Goal: Navigation & Orientation: Find specific page/section

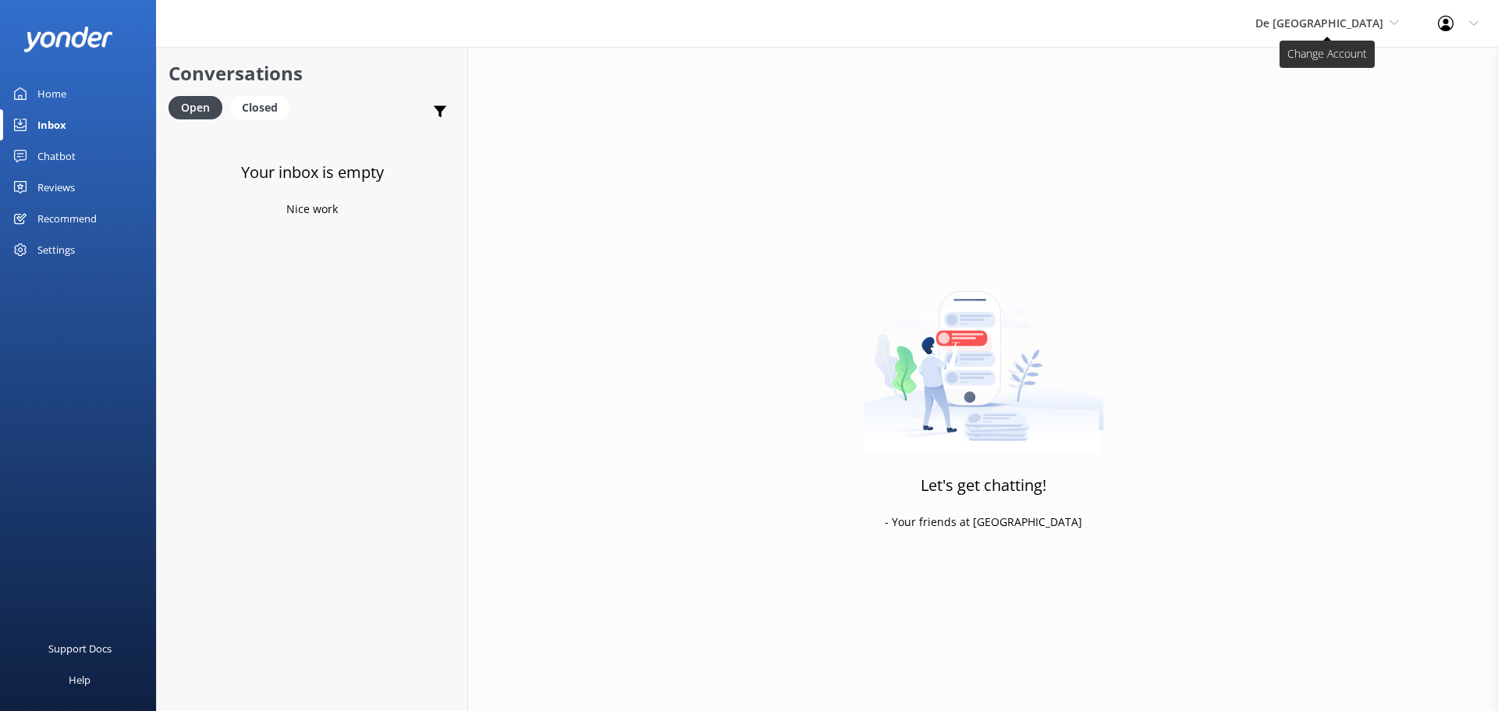
click at [1355, 22] on span "De [GEOGRAPHIC_DATA]" at bounding box center [1319, 23] width 128 height 15
click at [76, 126] on link "Inbox" at bounding box center [78, 124] width 156 height 31
click at [1333, 31] on span "De [GEOGRAPHIC_DATA]" at bounding box center [1327, 23] width 144 height 17
click at [1332, 107] on link "Aruba's Activities Expert" at bounding box center [1314, 102] width 156 height 37
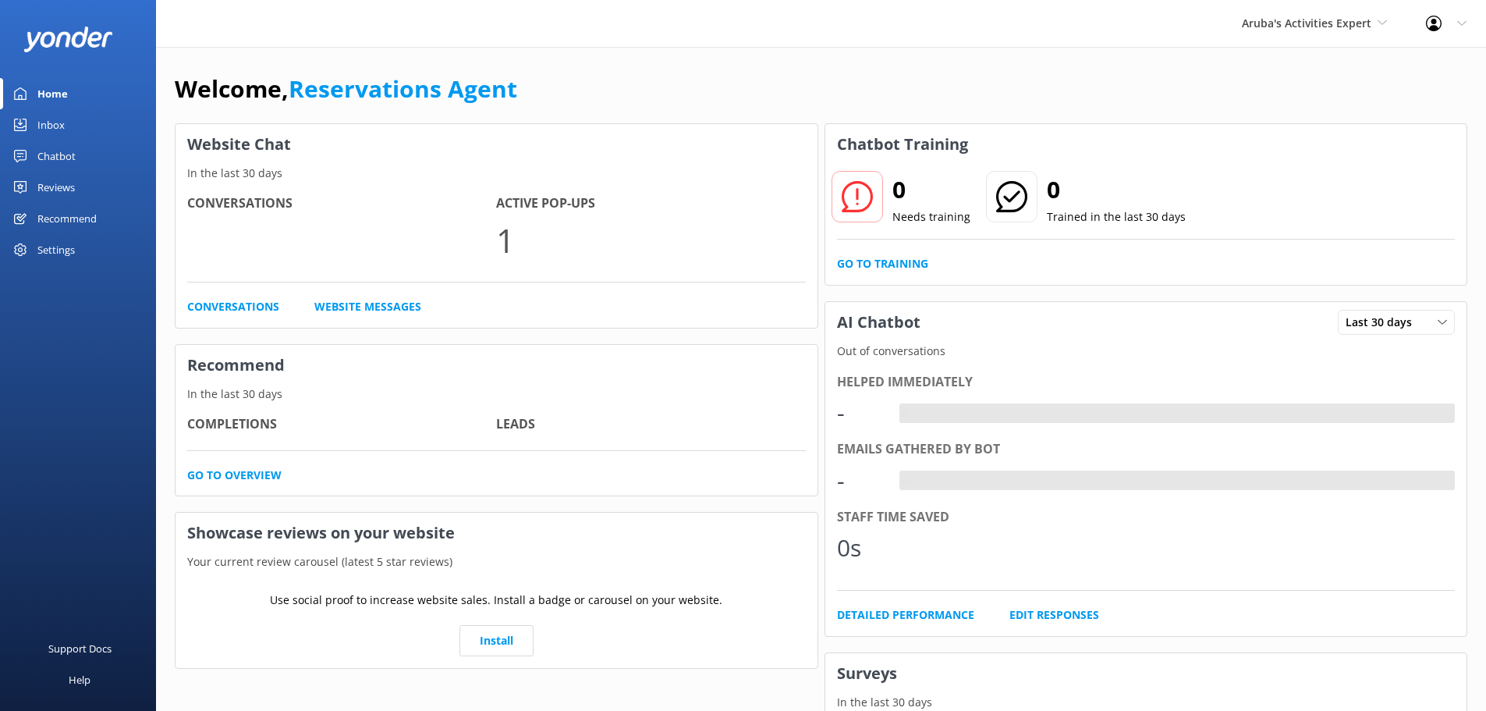
click at [66, 120] on link "Inbox" at bounding box center [78, 124] width 156 height 31
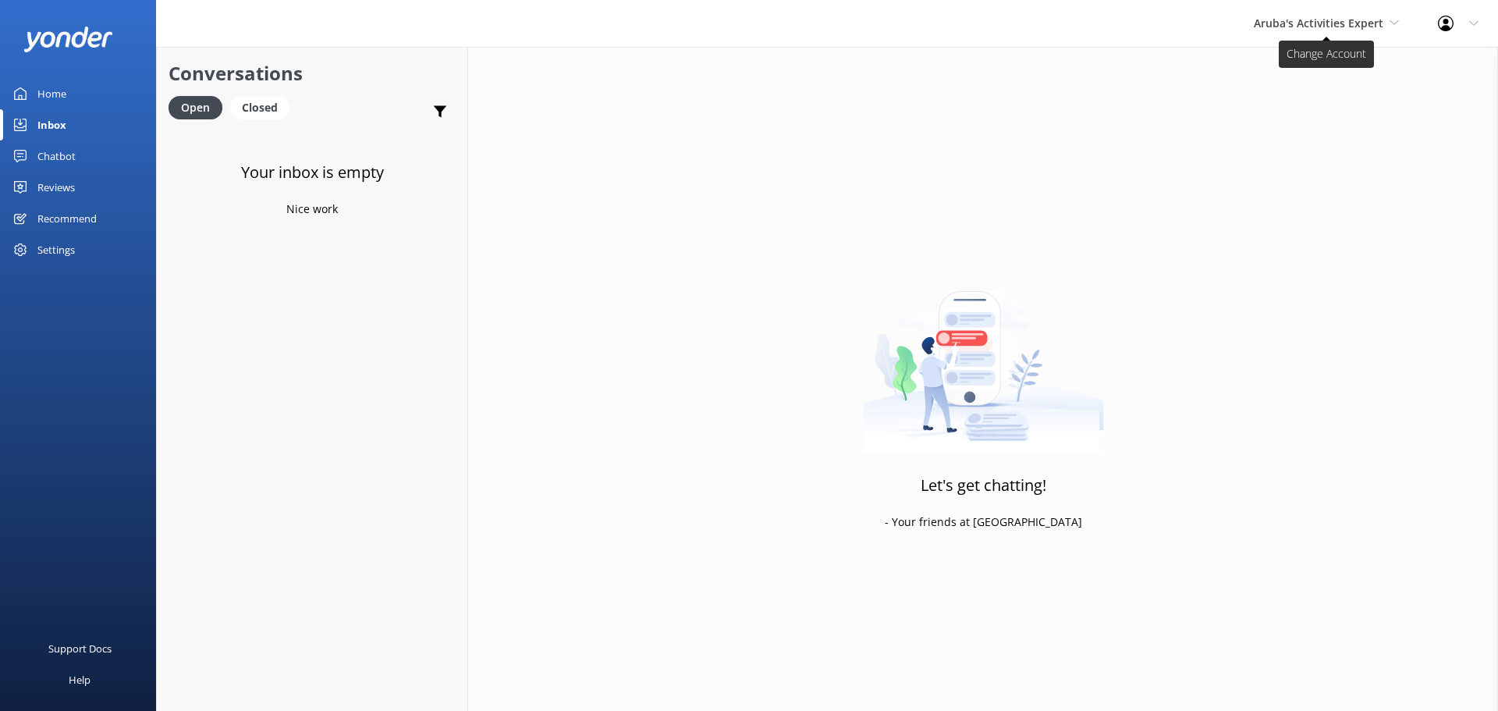
click at [1305, 23] on span "Aruba's Activities Expert" at bounding box center [1319, 23] width 130 height 15
click at [1283, 146] on link "The Captain" at bounding box center [1312, 140] width 156 height 37
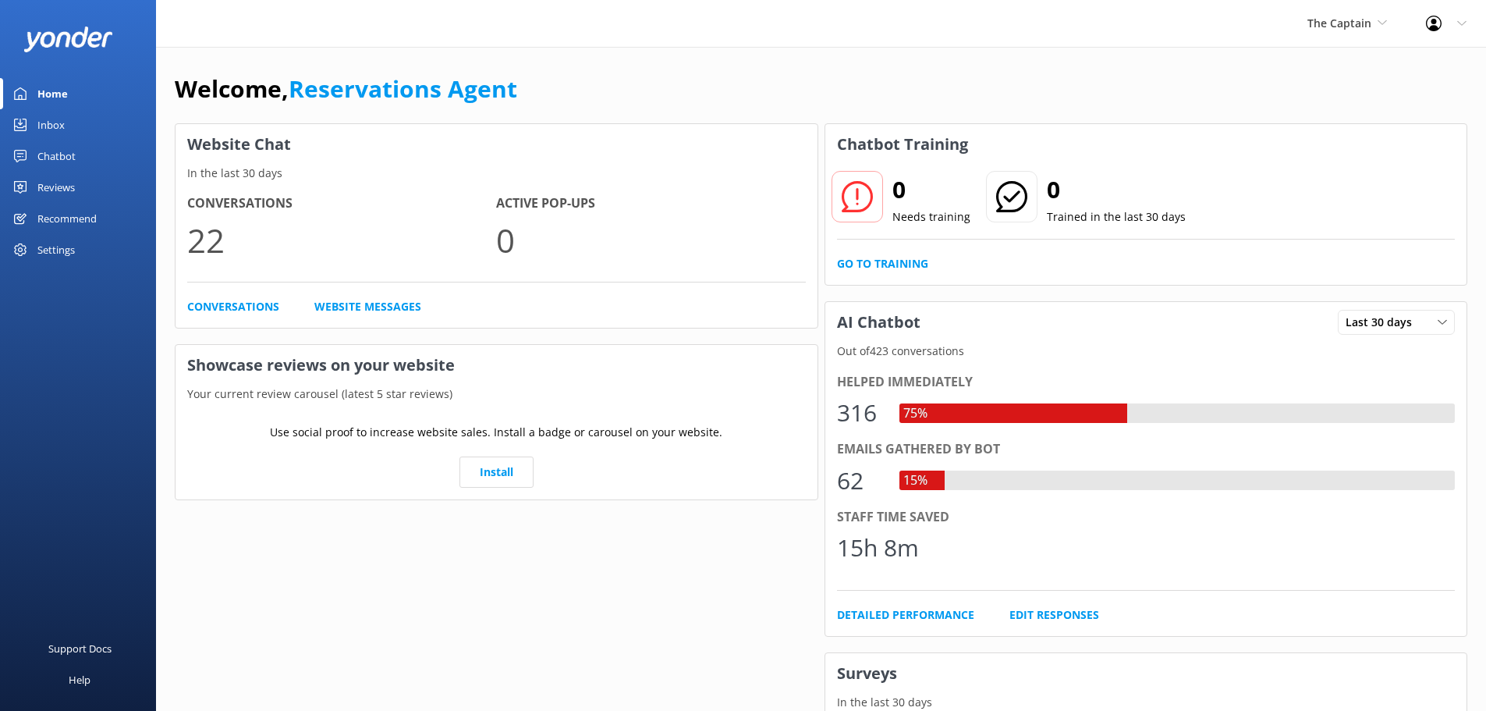
click at [75, 123] on link "Inbox" at bounding box center [78, 124] width 156 height 31
